Goal: Task Accomplishment & Management: Use online tool/utility

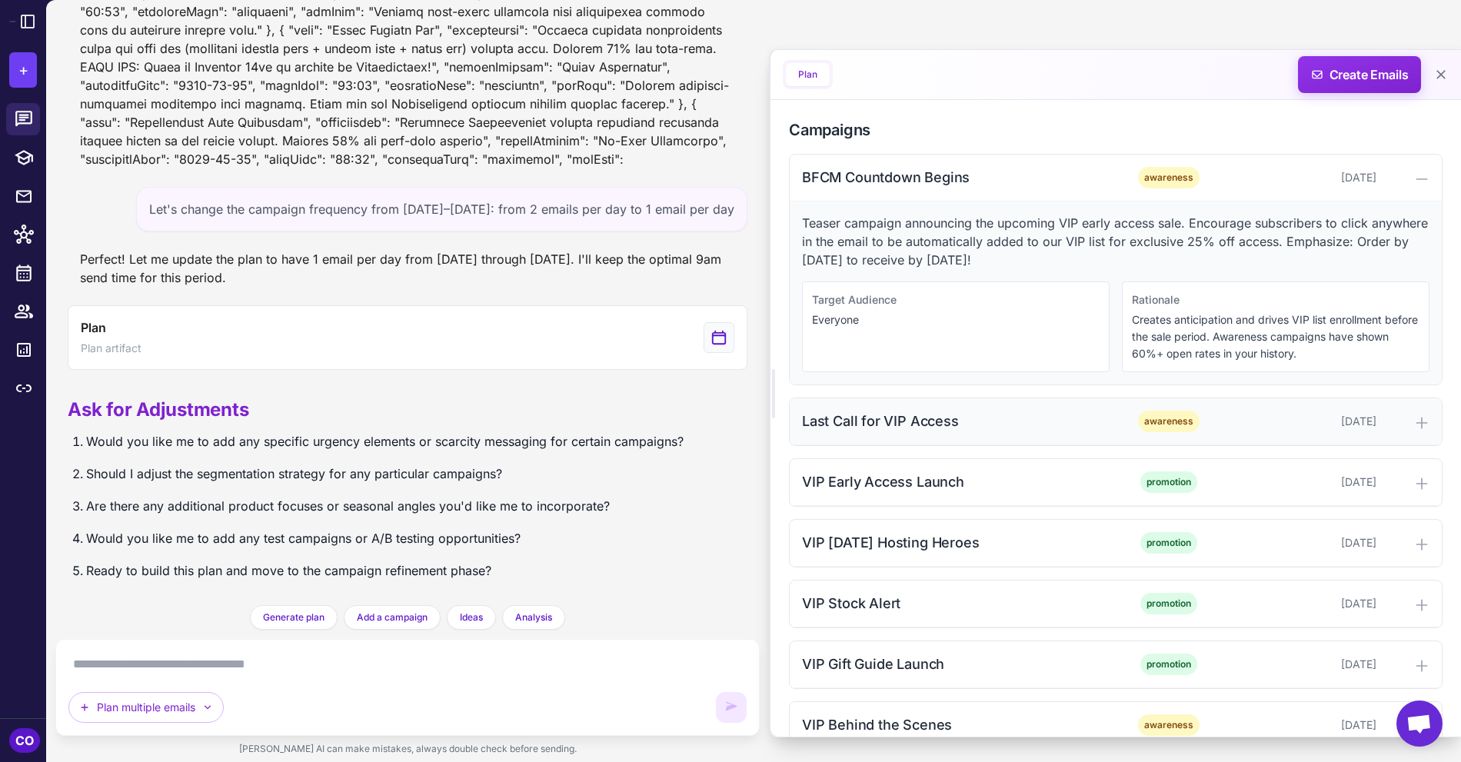
scroll to position [481, 0]
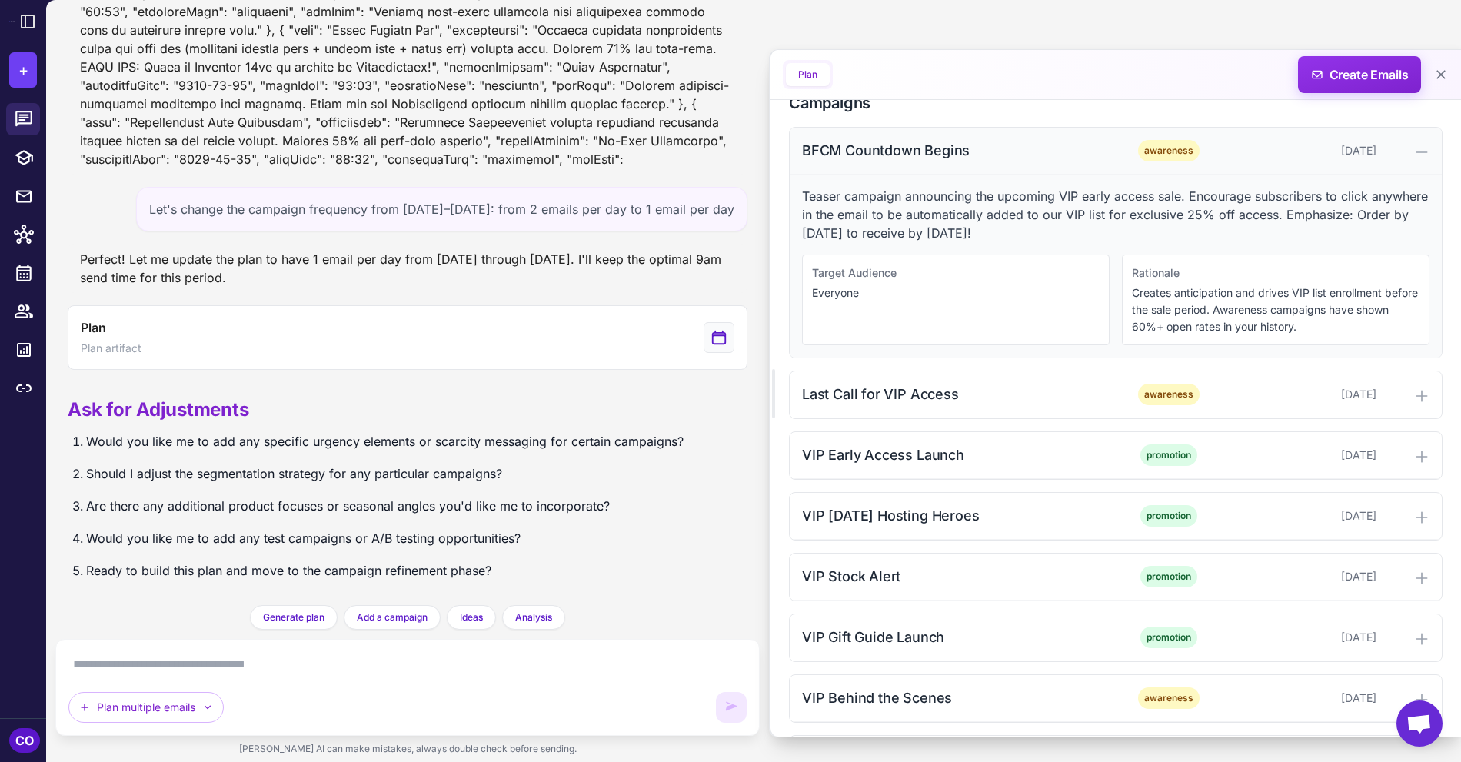
click at [1026, 175] on div "BFCM Countdown Begins awareness [DATE]" at bounding box center [1116, 151] width 652 height 47
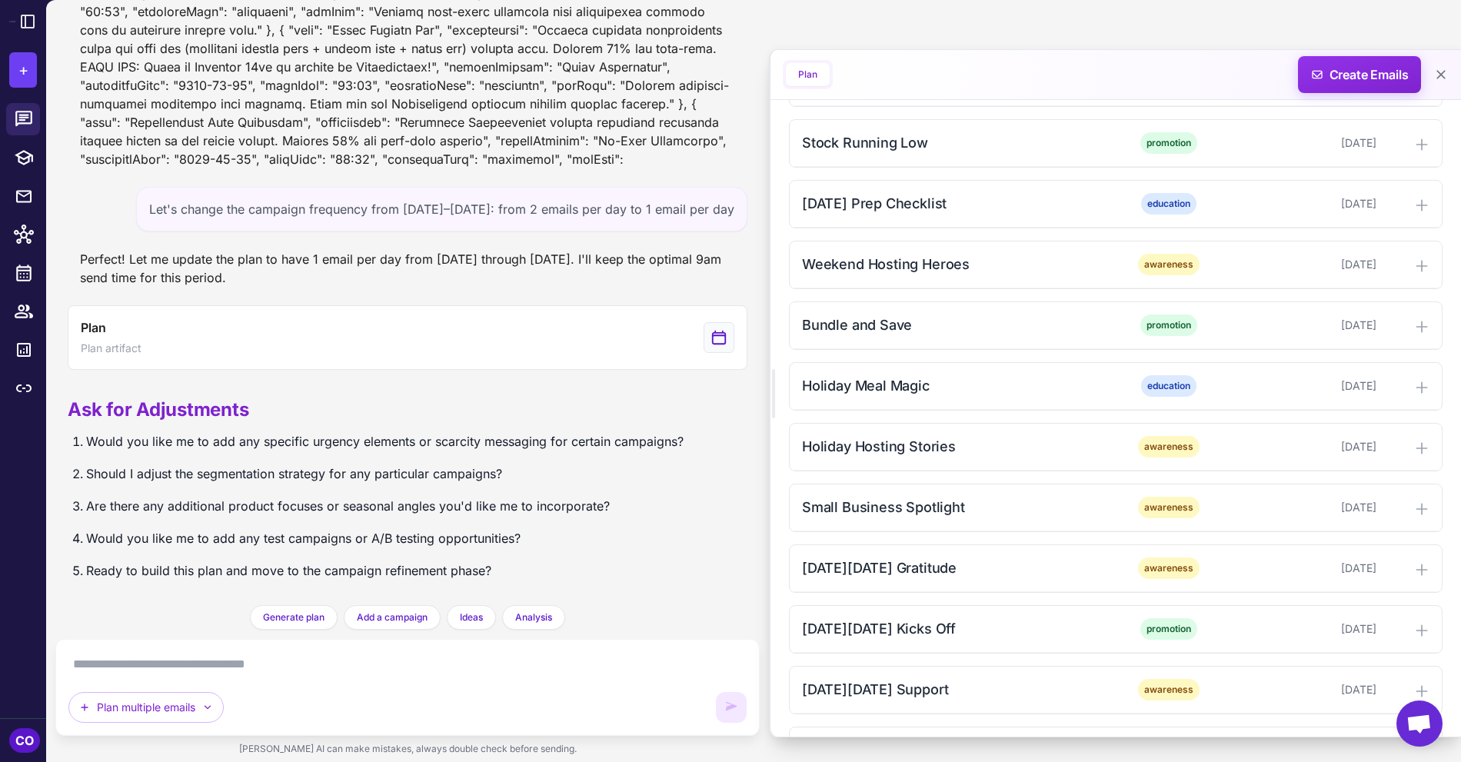
scroll to position [1445, 0]
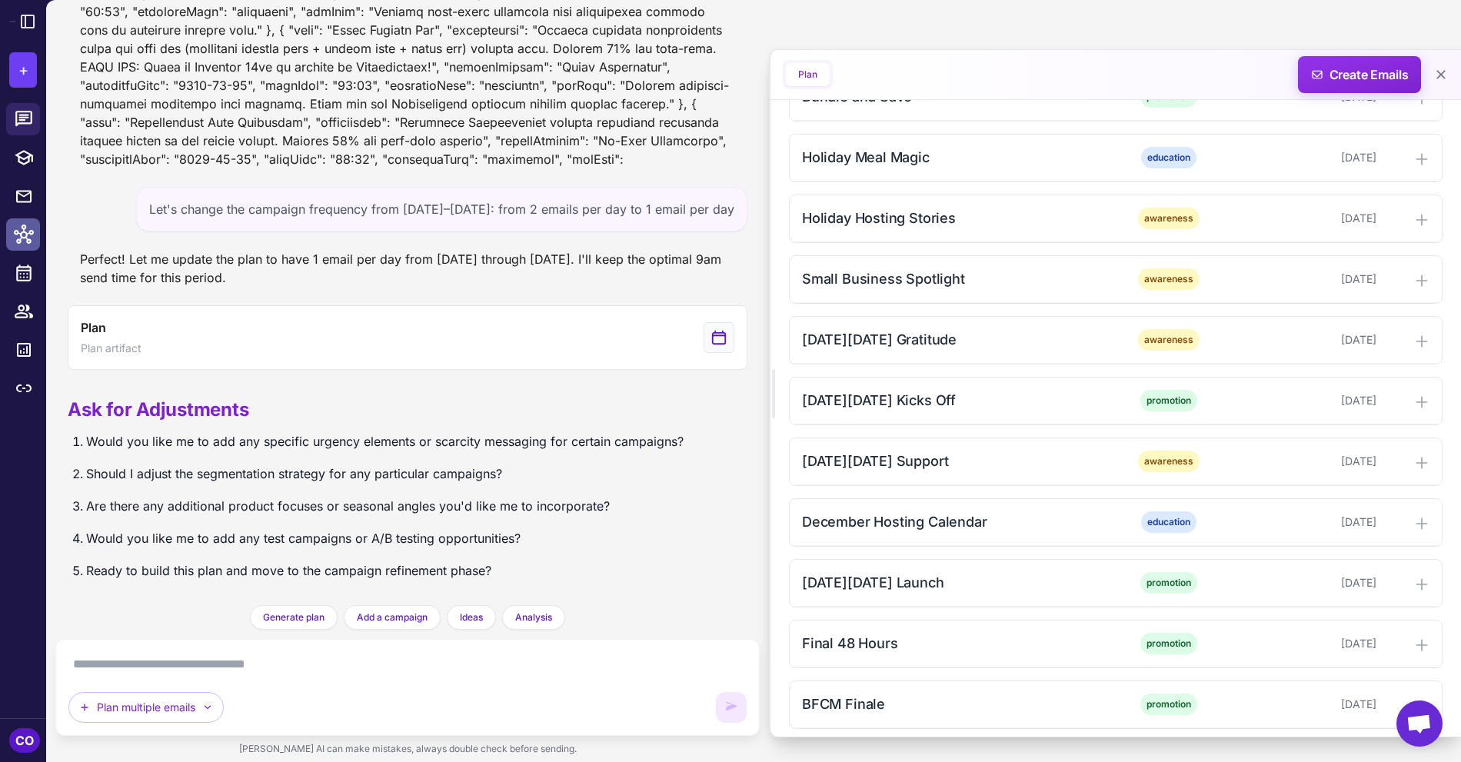
click at [20, 227] on icon at bounding box center [24, 235] width 20 height 20
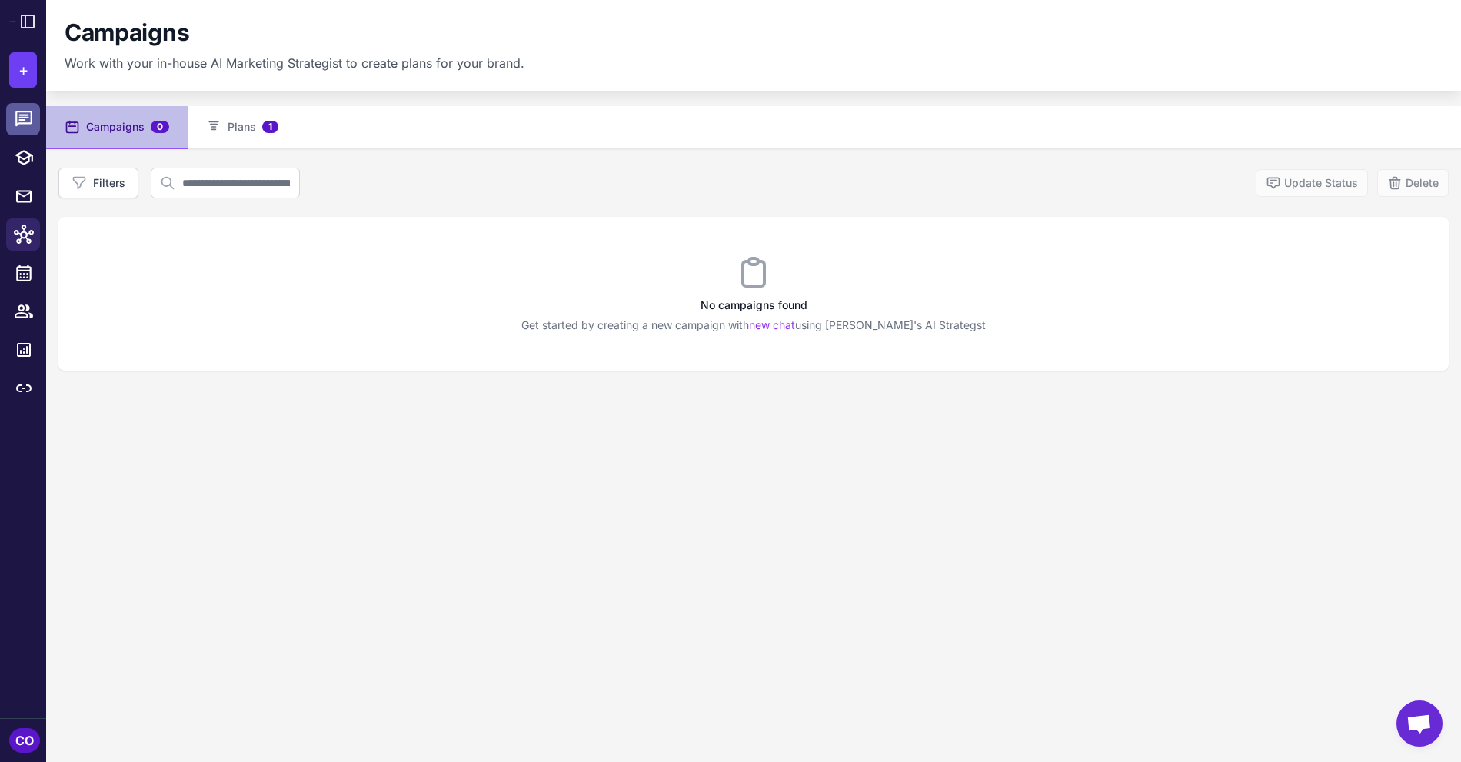
click at [26, 119] on icon at bounding box center [24, 119] width 20 height 20
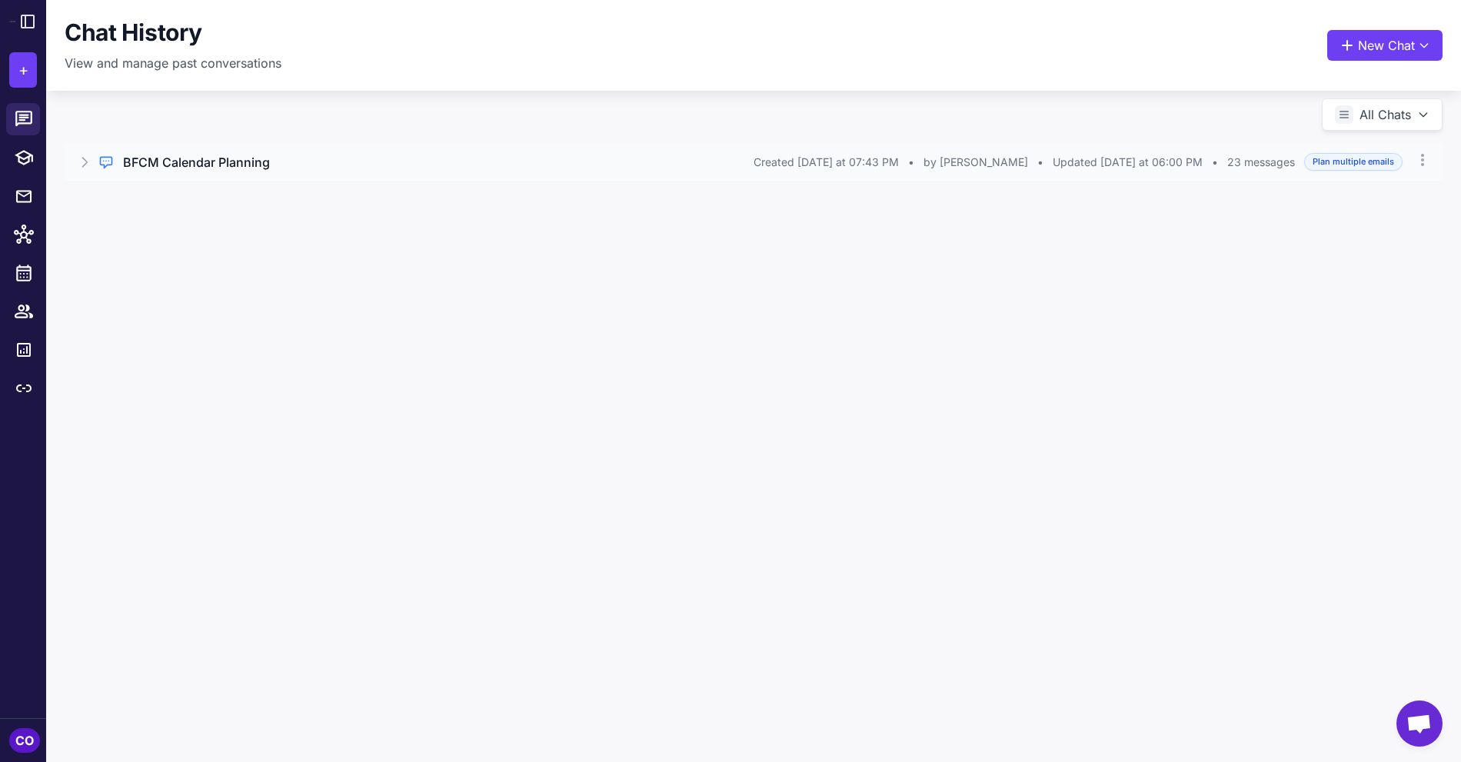
click at [195, 157] on h3 "BFCM Calendar Planning" at bounding box center [196, 162] width 147 height 18
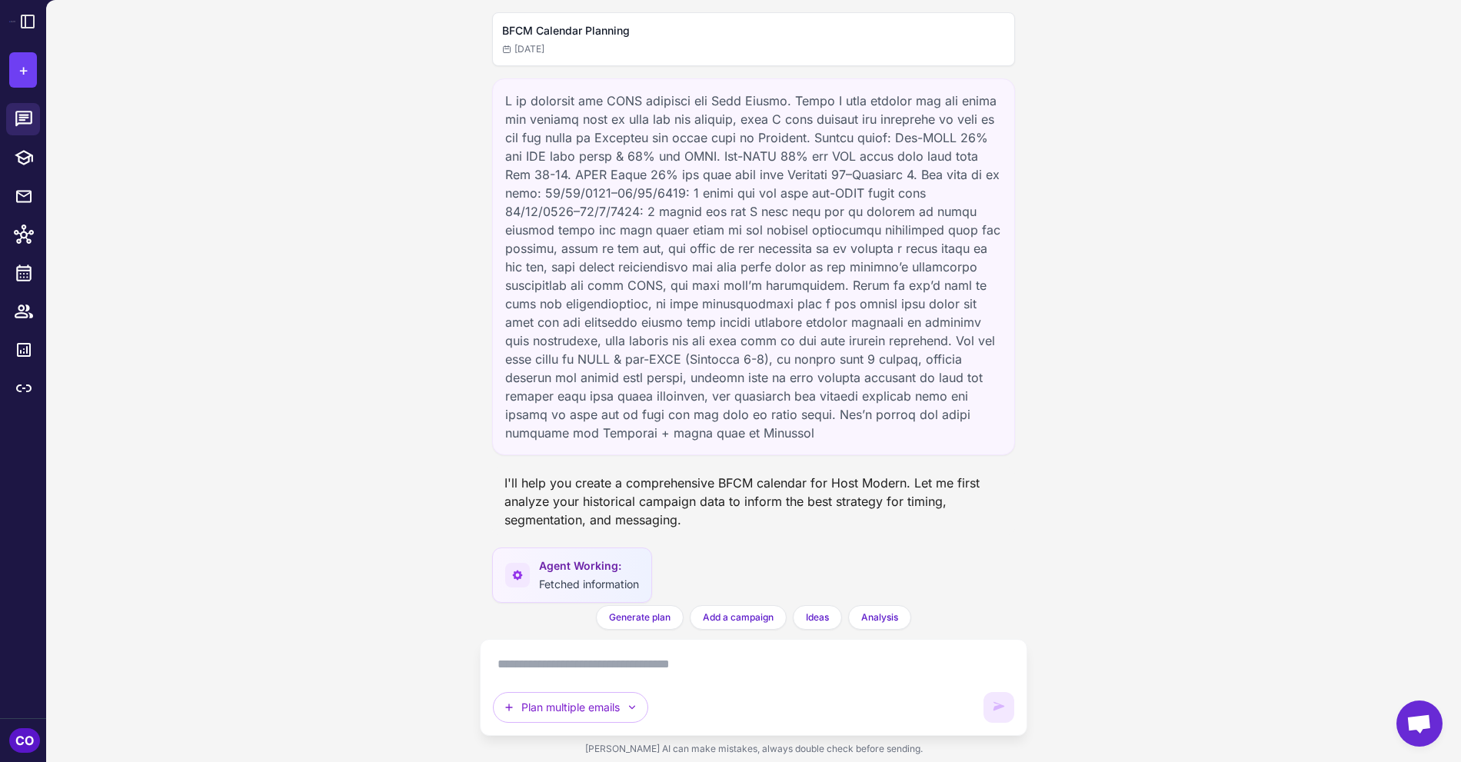
scroll to position [5275, 0]
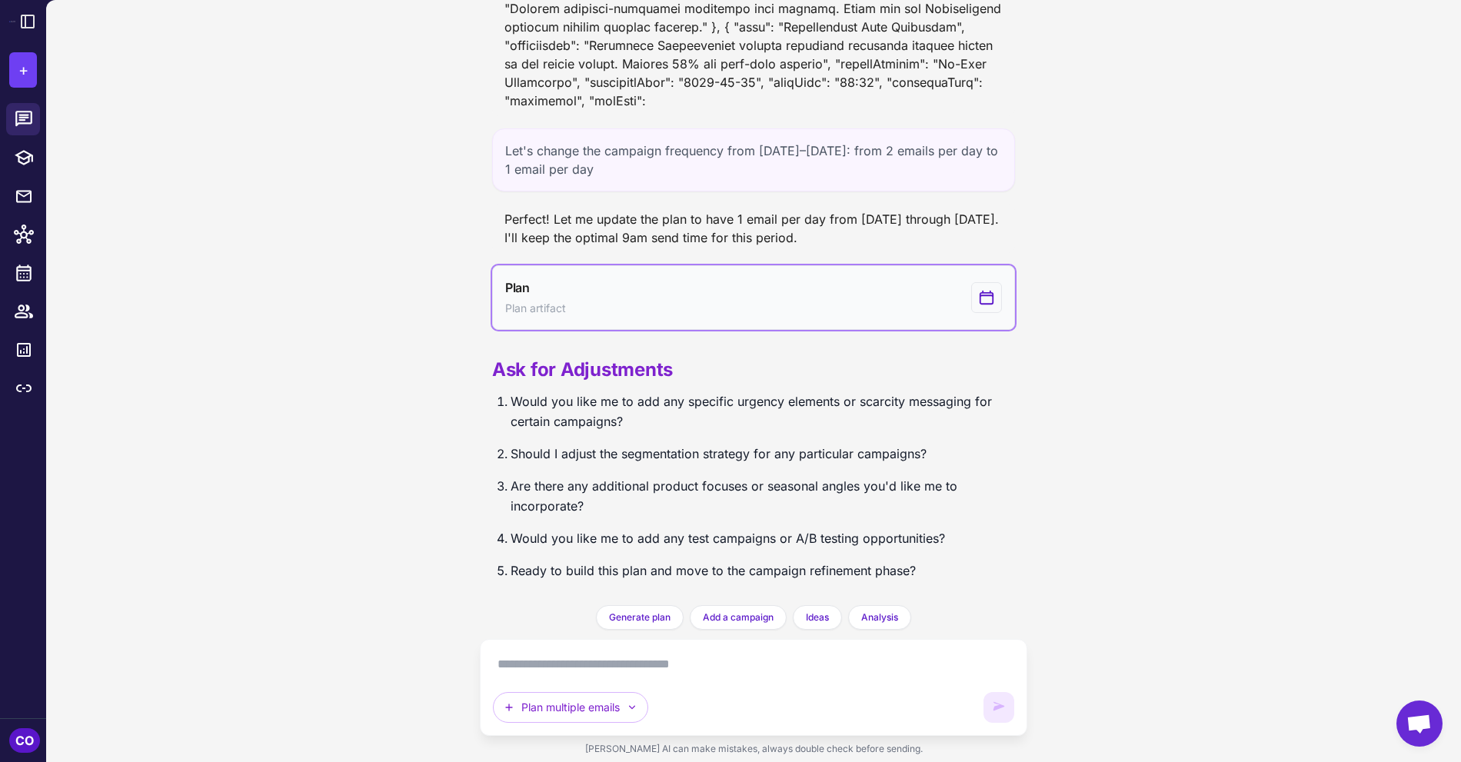
click at [818, 290] on button "Plan Plan artifact" at bounding box center [754, 297] width 524 height 65
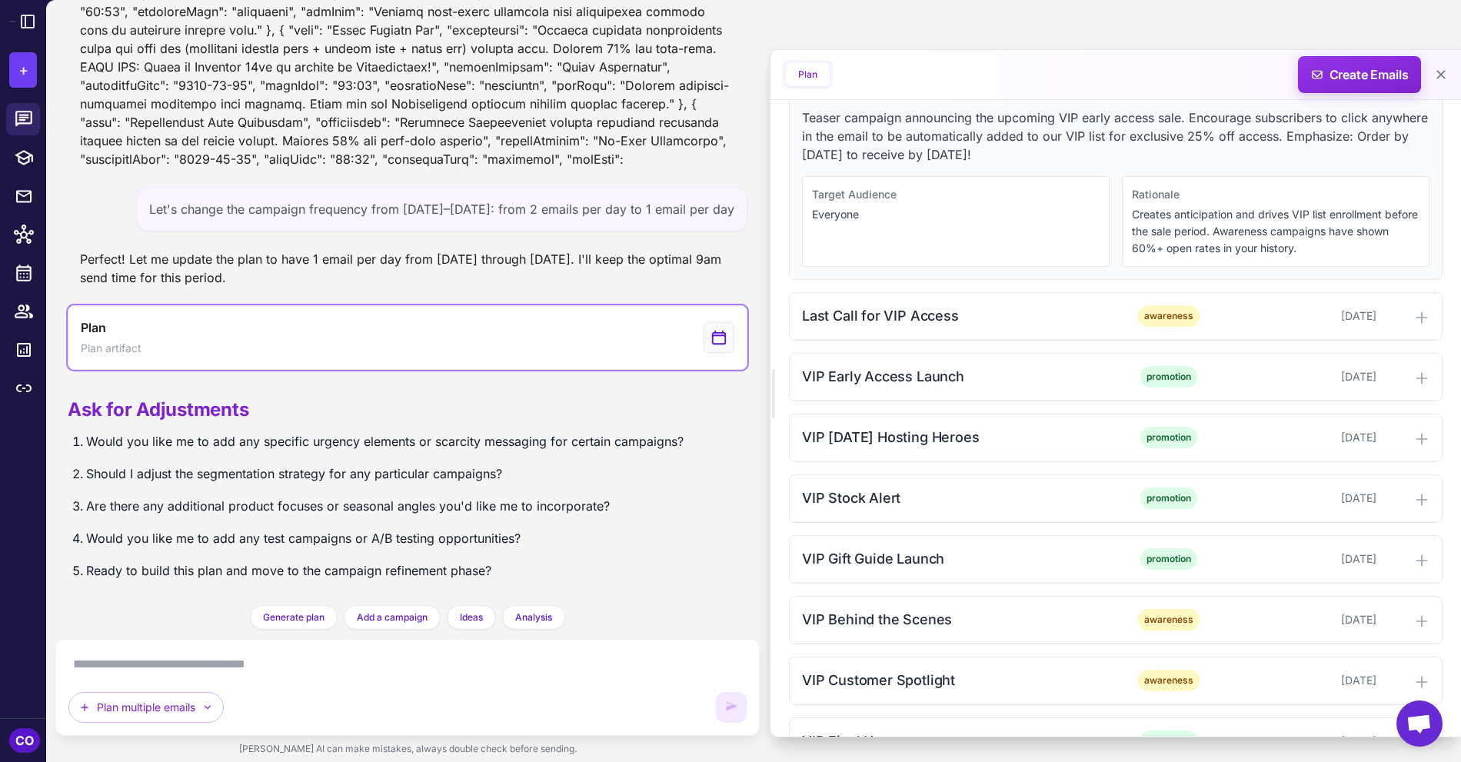
scroll to position [0, 0]
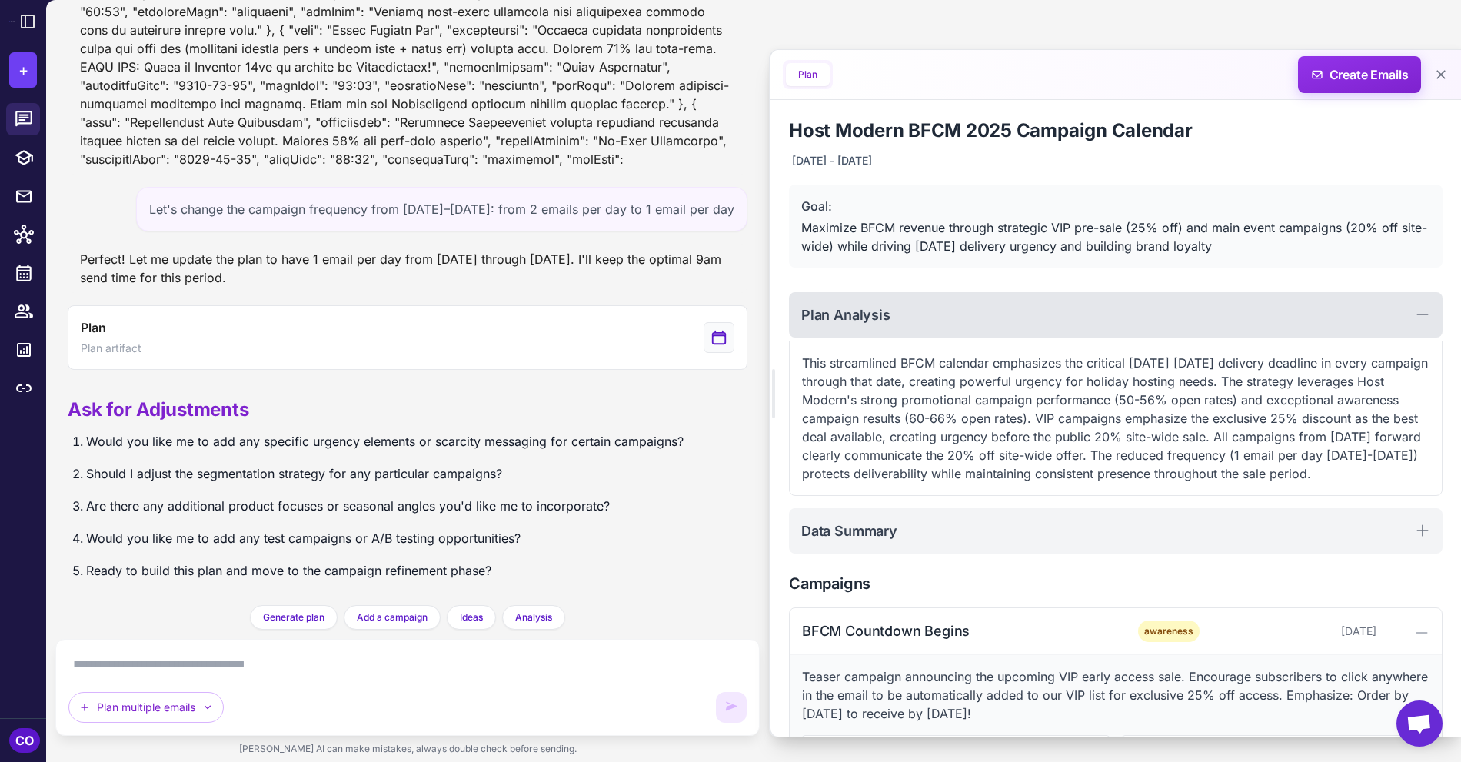
click at [986, 315] on div "Plan Analysis" at bounding box center [1116, 314] width 654 height 45
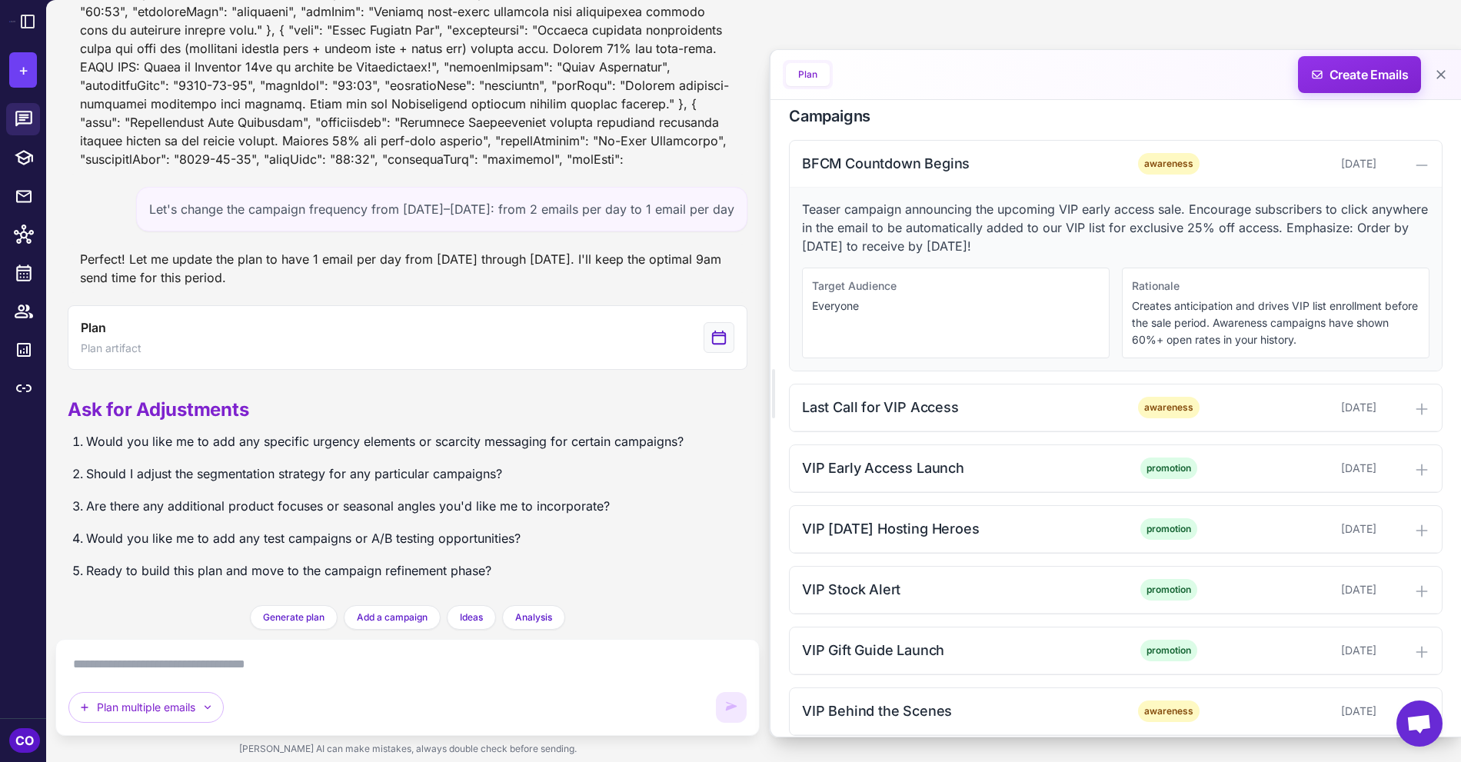
scroll to position [311, 0]
click at [1030, 164] on div "BFCM Countdown Begins" at bounding box center [957, 161] width 311 height 21
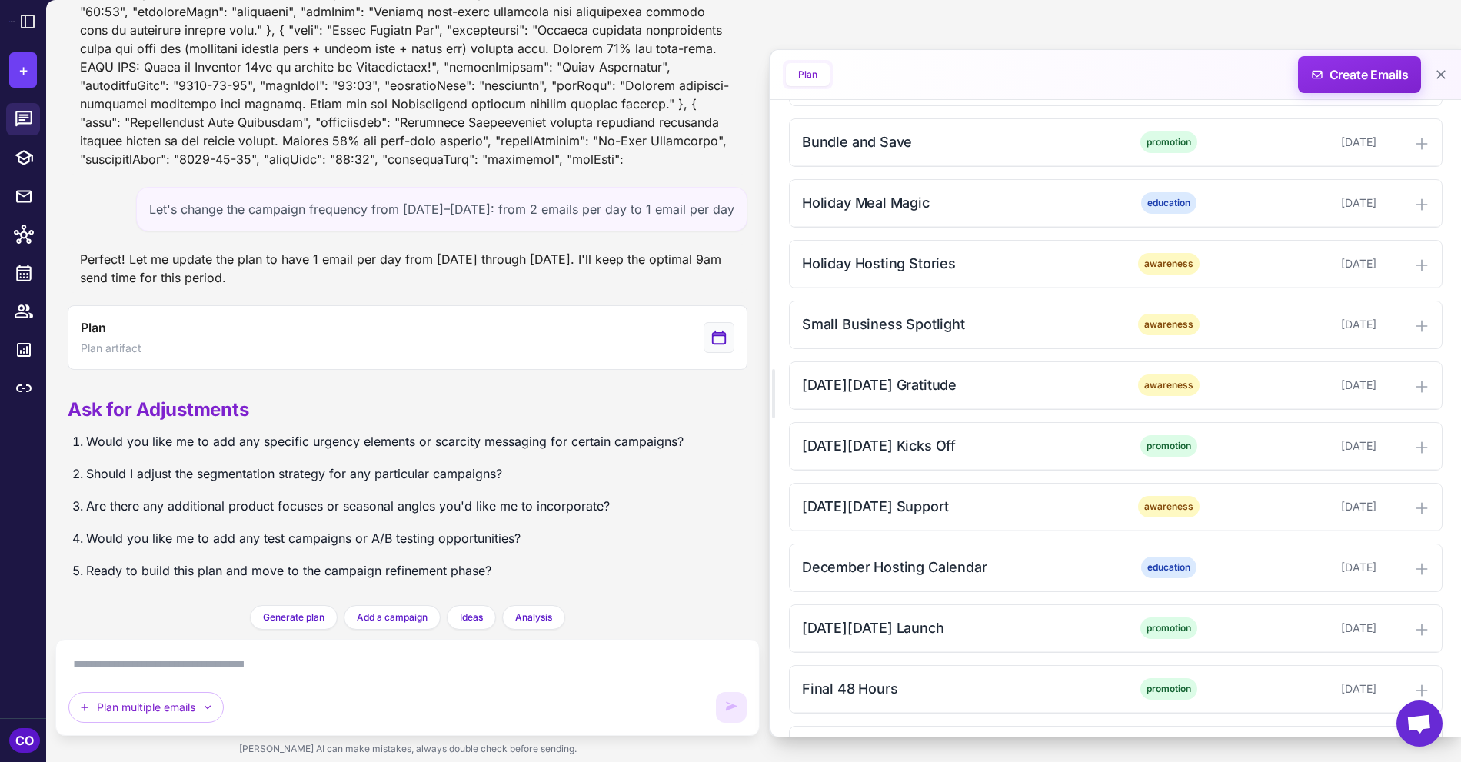
scroll to position [1269, 0]
